Goal: Information Seeking & Learning: Learn about a topic

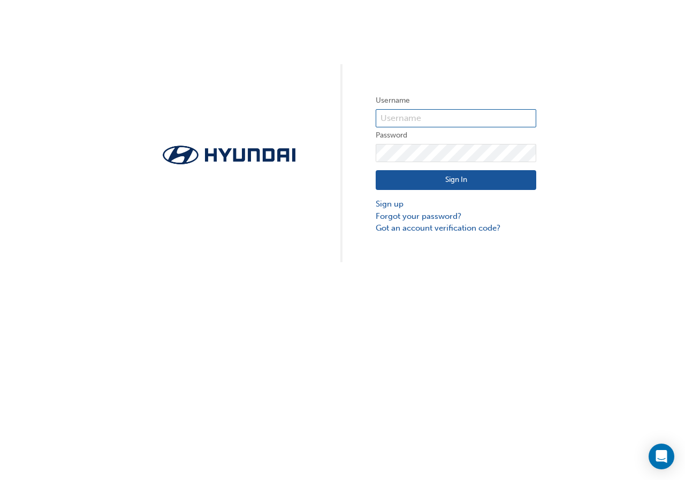
type input "30404"
click at [421, 169] on div "Sign In Sign up Forgot your password? Got an account verification code?" at bounding box center [456, 198] width 160 height 72
click at [420, 178] on button "Sign In" at bounding box center [456, 180] width 160 height 20
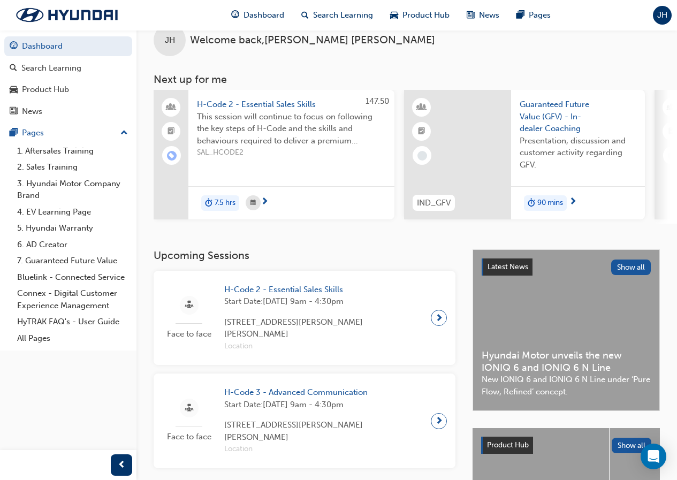
scroll to position [4, 0]
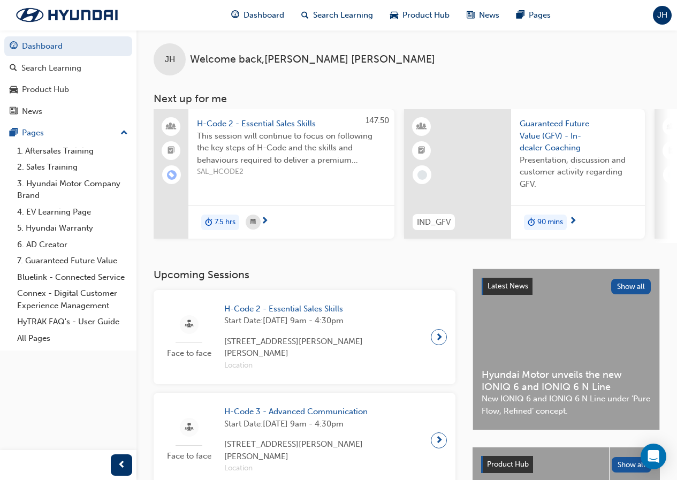
drag, startPoint x: 332, startPoint y: 241, endPoint x: 408, endPoint y: 242, distance: 76.0
click at [358, 12] on span "Search Learning" at bounding box center [343, 15] width 60 height 12
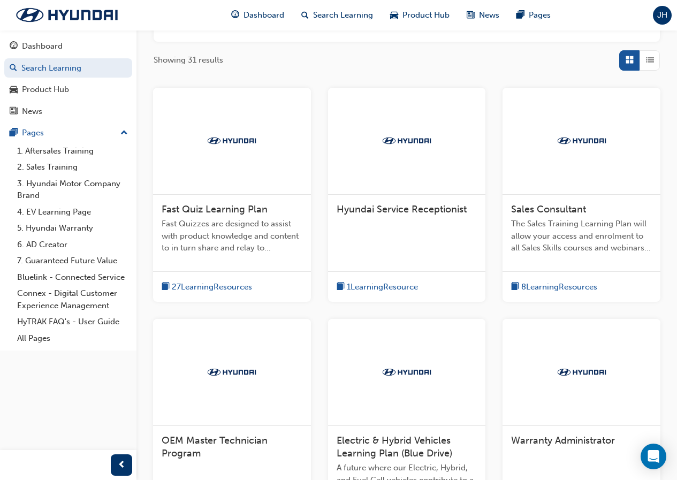
scroll to position [160, 0]
click at [267, 210] on div "Fast Quiz Learning Plan" at bounding box center [232, 209] width 141 height 13
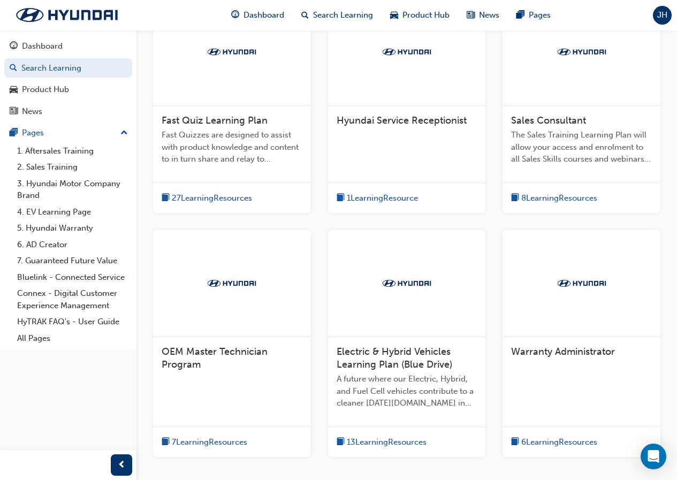
scroll to position [267, 0]
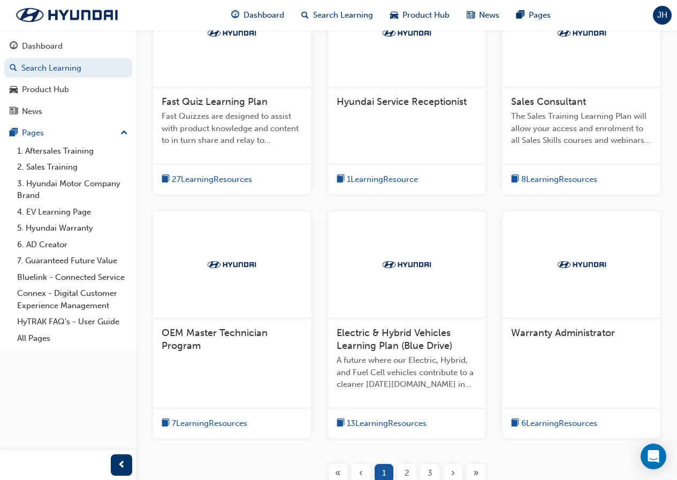
click at [549, 102] on span "Sales Consultant" at bounding box center [548, 102] width 75 height 12
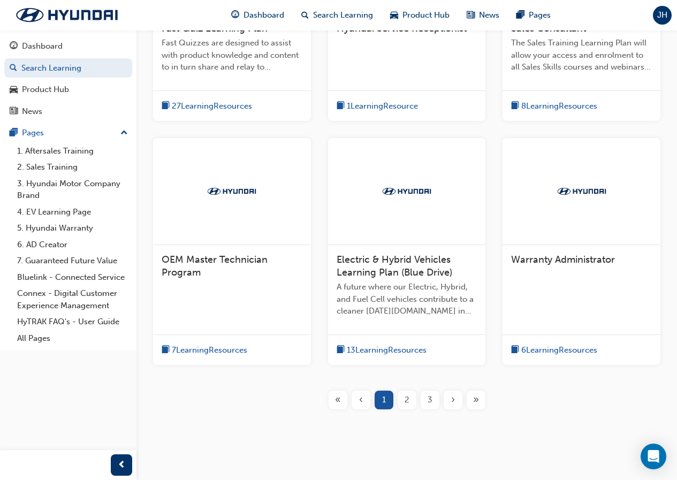
scroll to position [357, 0]
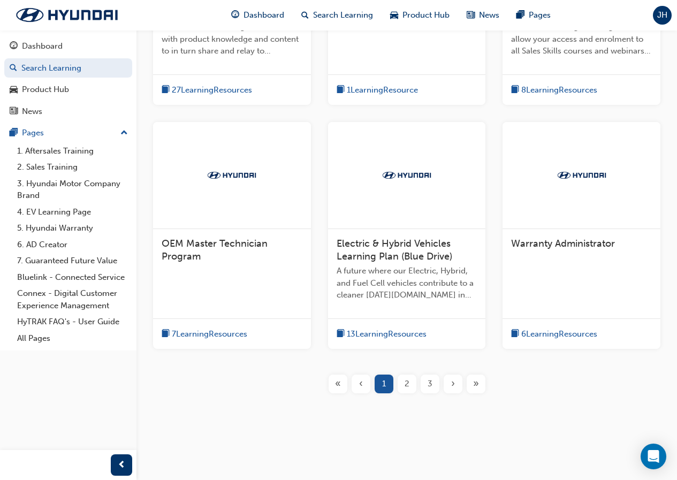
click at [402, 387] on div "2" at bounding box center [406, 383] width 19 height 19
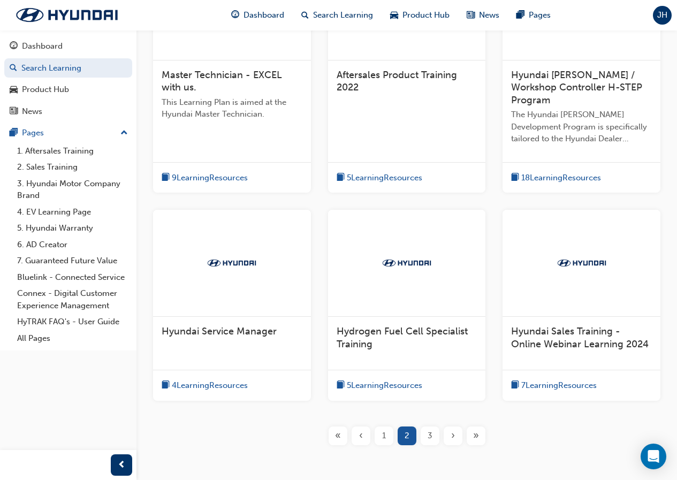
scroll to position [333, 0]
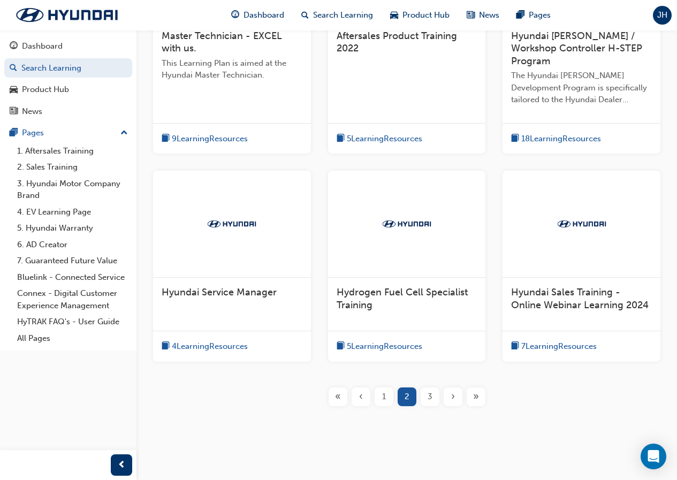
click at [433, 387] on div "3" at bounding box center [429, 396] width 19 height 19
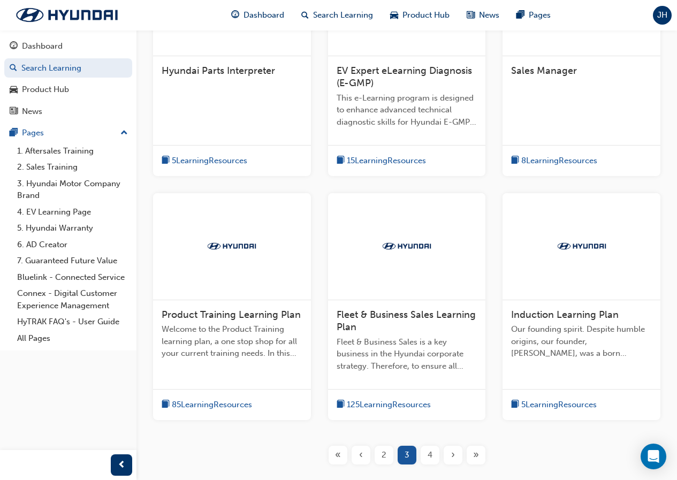
scroll to position [280, 0]
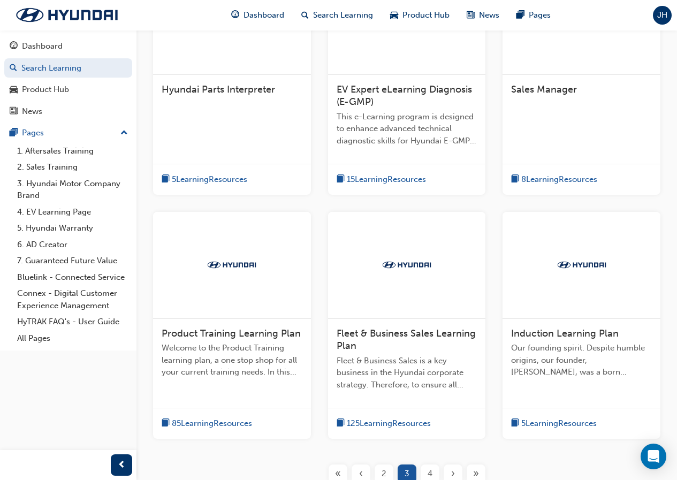
click at [278, 353] on span "Welcome to the Product Training learning plan, a one stop shop for all your cur…" at bounding box center [232, 360] width 141 height 36
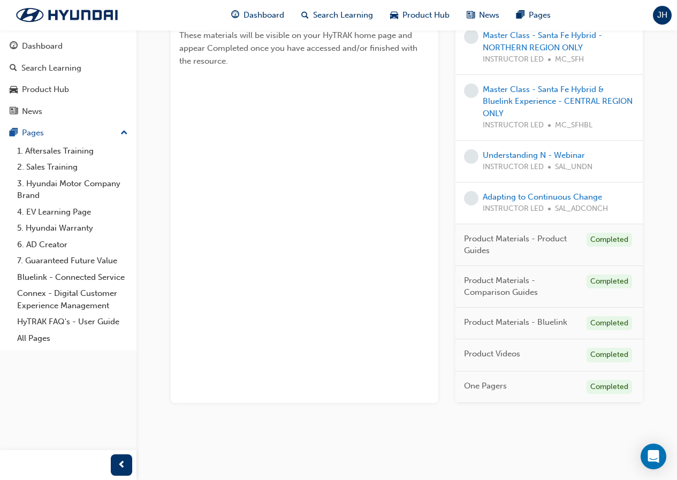
scroll to position [334, 0]
click at [496, 192] on link "Adapting to Continuous Change" at bounding box center [542, 196] width 119 height 10
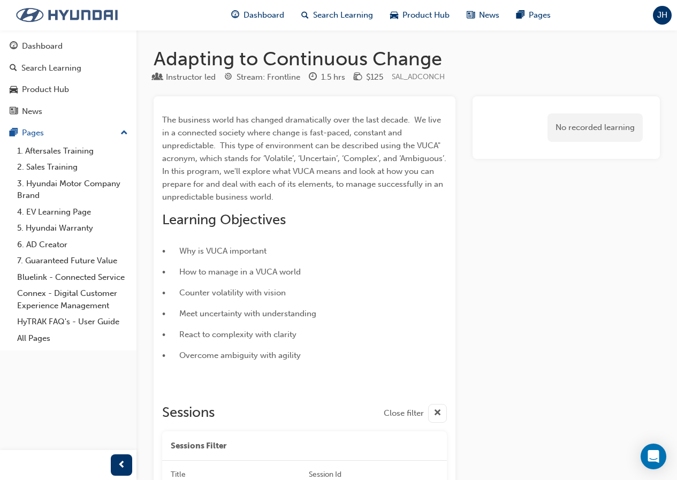
click at [58, 19] on img at bounding box center [66, 15] width 123 height 22
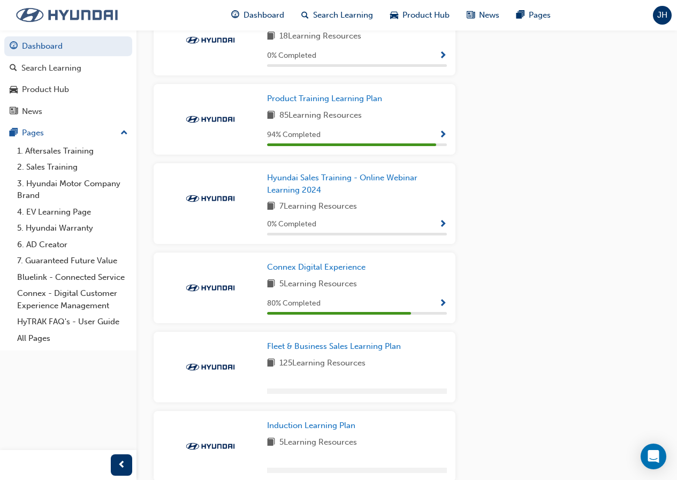
scroll to position [806, 0]
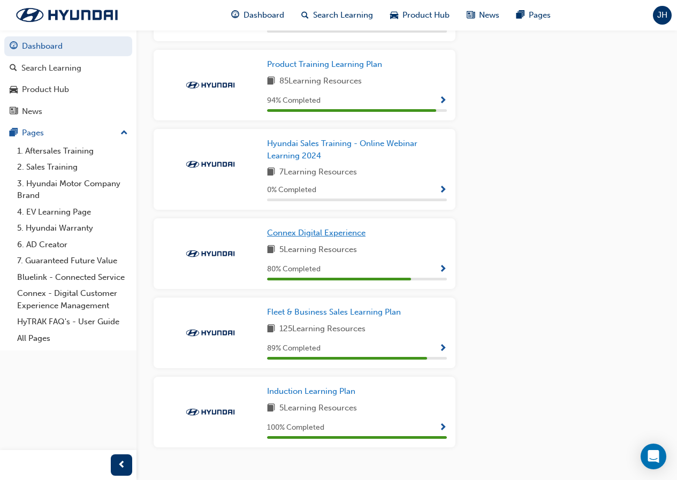
click at [280, 228] on span "Connex Digital Experience" at bounding box center [316, 233] width 98 height 10
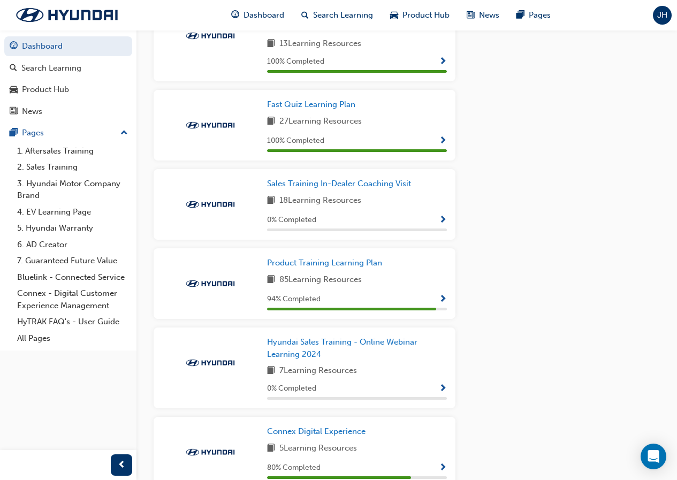
scroll to position [582, 0]
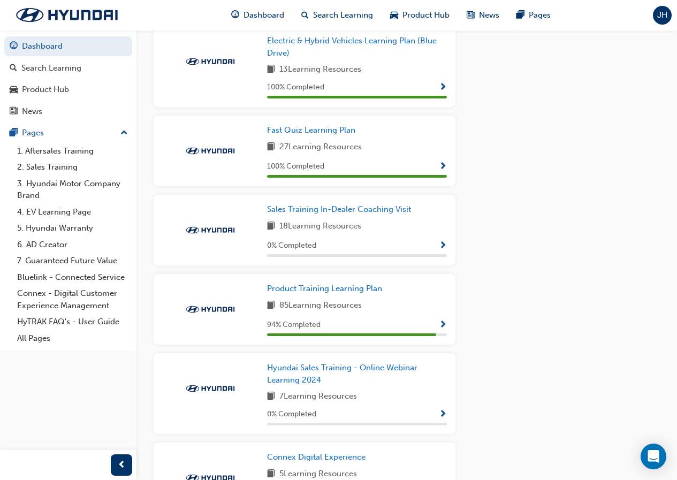
click at [441, 320] on span "Show Progress" at bounding box center [443, 325] width 8 height 10
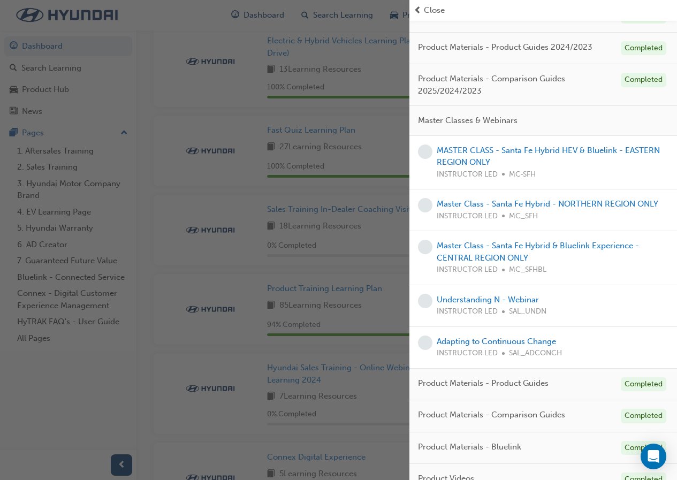
scroll to position [155, 0]
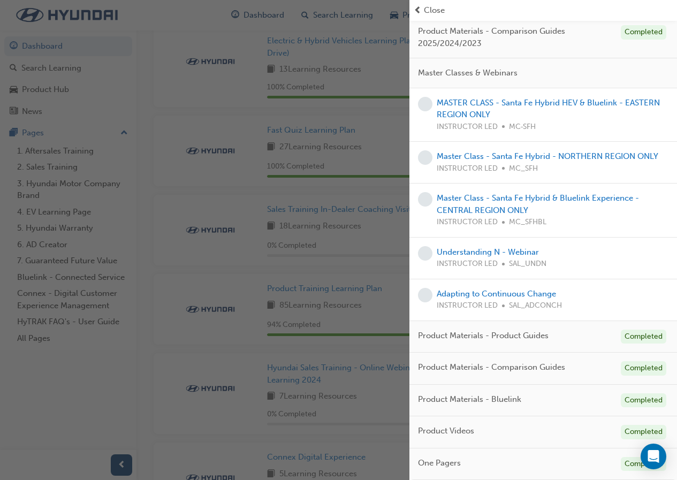
click at [347, 253] on div "button" at bounding box center [204, 240] width 409 height 480
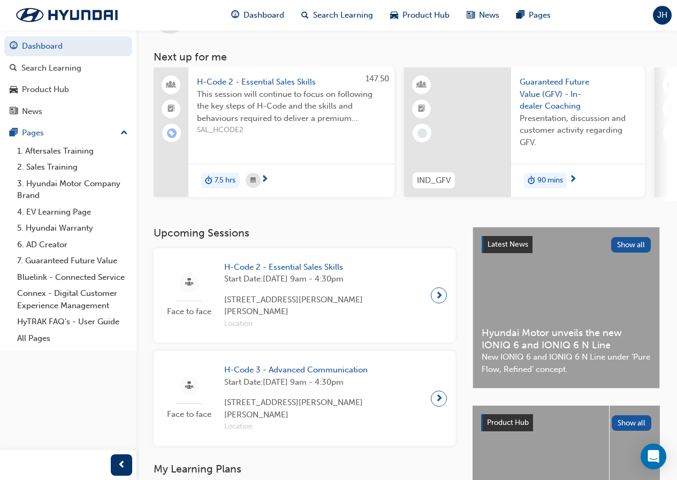
scroll to position [107, 0]
